Goal: Browse casually

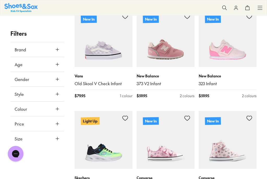
scroll to position [309, 0]
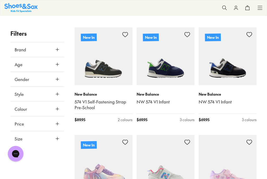
click at [261, 124] on div "Close dialog Join the FREE Fit Club & Get 10% Back Sign up to join our FREE Fit…" at bounding box center [133, 89] width 267 height 179
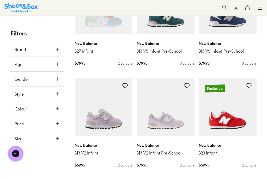
scroll to position [1013, 0]
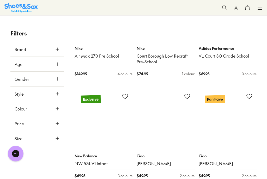
scroll to position [2186, 0]
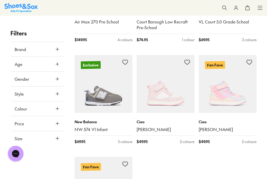
click at [182, 71] on img at bounding box center [166, 84] width 58 height 58
click at [175, 57] on img at bounding box center [166, 84] width 58 height 58
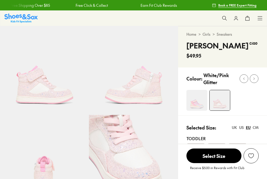
select select "*"
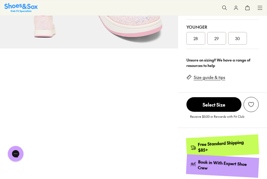
scroll to position [156, 0]
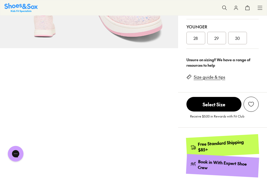
click at [118, 122] on div "Pinch & Zoom (100%)" at bounding box center [89, 117] width 178 height 495
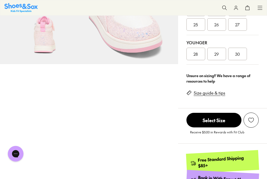
click at [121, 128] on div "Pinch & Zoom (100%)" at bounding box center [89, 133] width 178 height 495
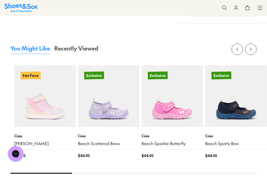
scroll to position [528, 0]
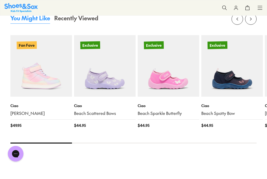
click at [119, 81] on img at bounding box center [105, 66] width 62 height 62
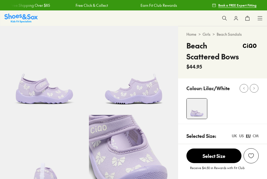
select select "*"
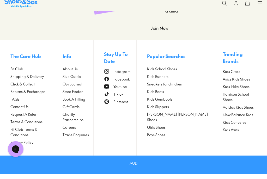
scroll to position [1020, 0]
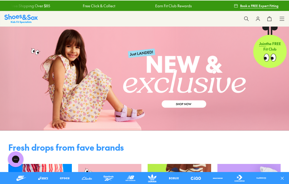
click at [267, 20] on div "Shop All Shop All Shop All New Arrivals Up to 40% Off Sale Online Only Best Sel…" at bounding box center [144, 18] width 289 height 16
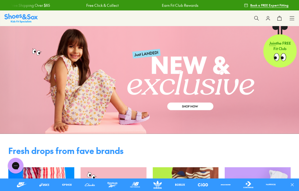
click at [86, 170] on link at bounding box center [90, 185] width 14 height 8
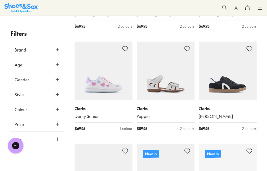
scroll to position [1042, 0]
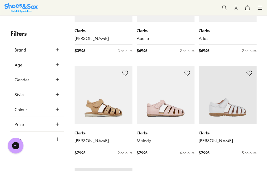
scroll to position [2156, 0]
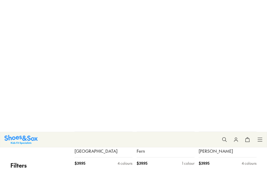
scroll to position [986, 0]
